Goal: Transaction & Acquisition: Download file/media

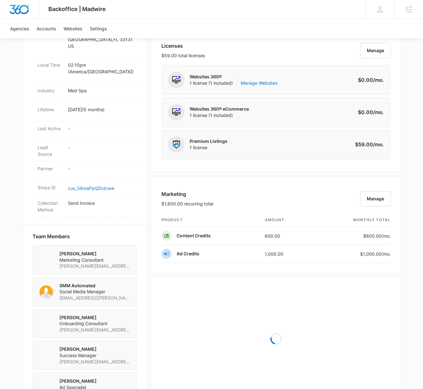
scroll to position [386, 0]
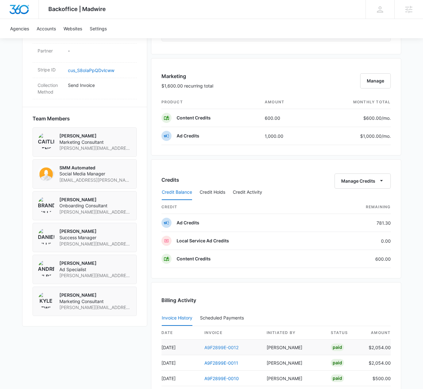
click at [220, 348] on link "A9F2899E-0012" at bounding box center [222, 347] width 34 height 5
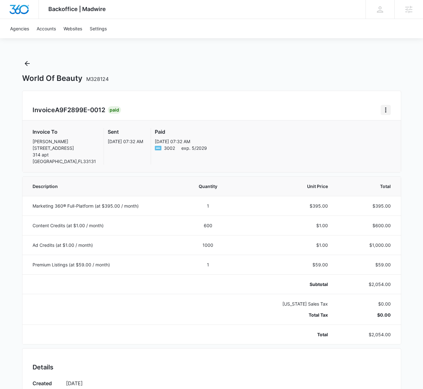
click at [387, 109] on icon "Home" at bounding box center [386, 110] width 8 height 8
click at [352, 130] on link "Download Invoice" at bounding box center [357, 127] width 37 height 5
